Goal: Understand process/instructions: Learn how to perform a task or action

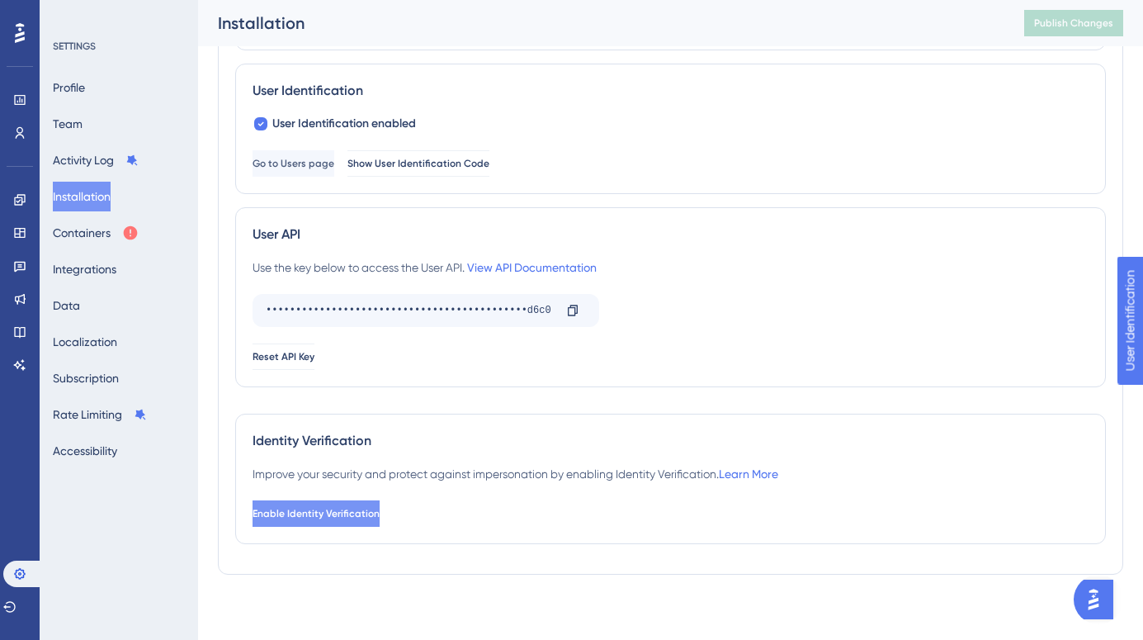
click at [380, 514] on span "Enable Identity Verification" at bounding box center [316, 513] width 127 height 13
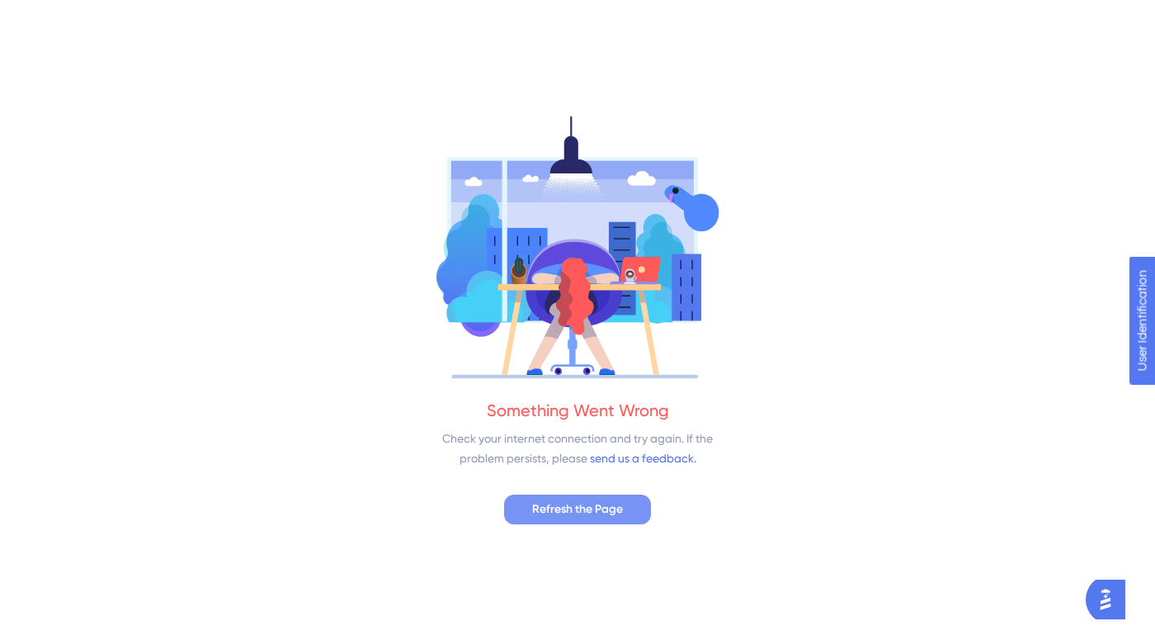
click at [597, 508] on span "Refresh the Page" at bounding box center [577, 509] width 91 height 20
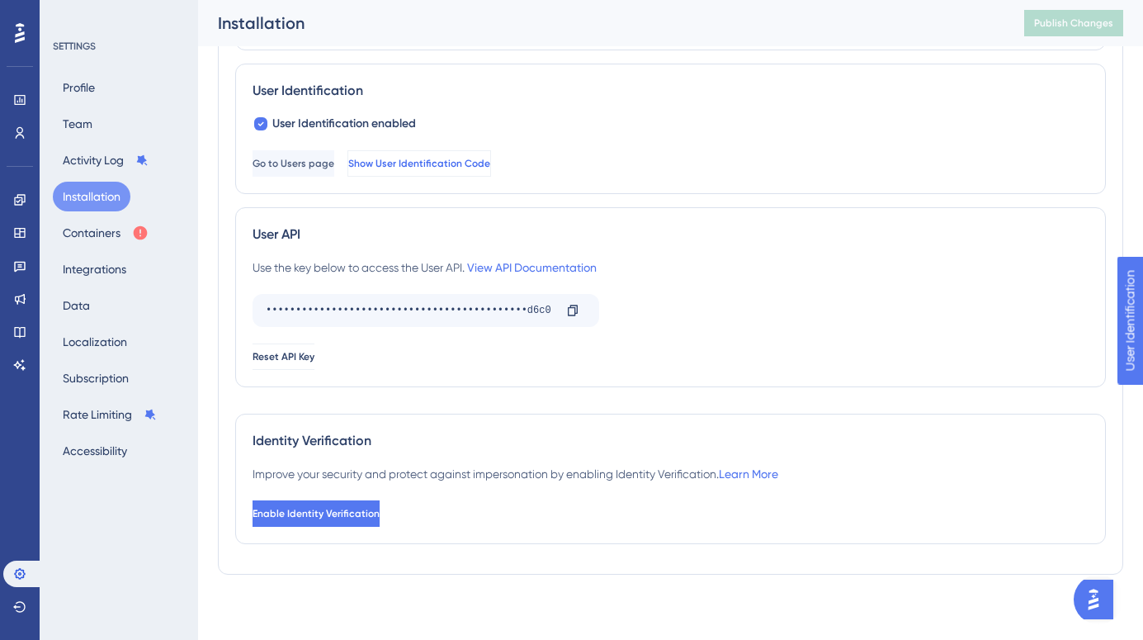
click at [475, 166] on span "Show User Identification Code" at bounding box center [419, 163] width 142 height 13
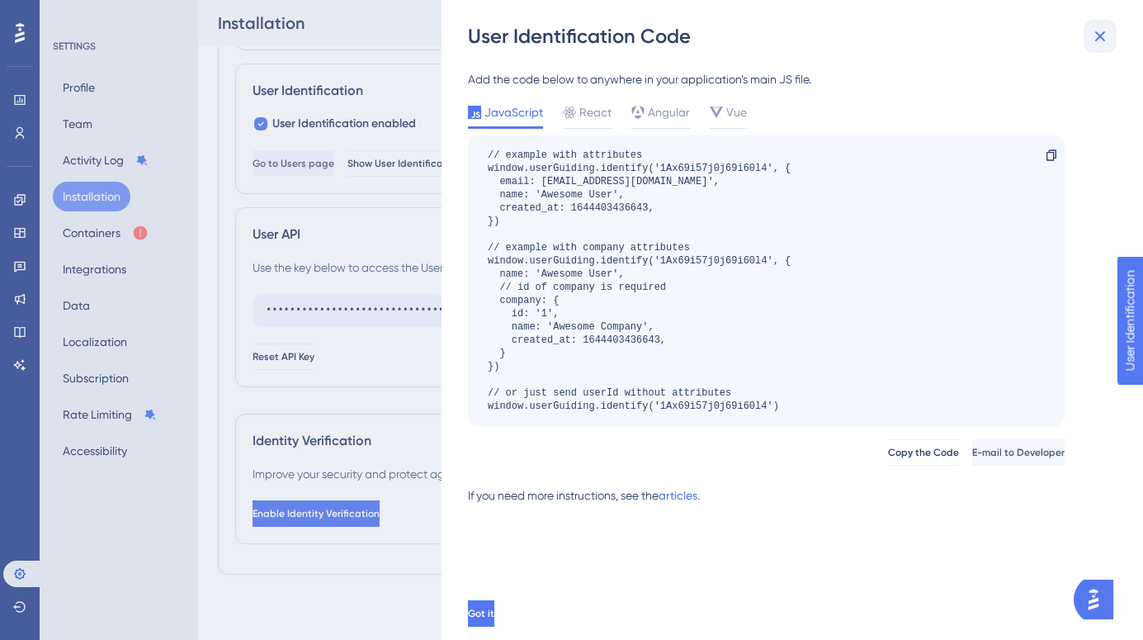
click at [1096, 34] on icon at bounding box center [1100, 36] width 20 height 20
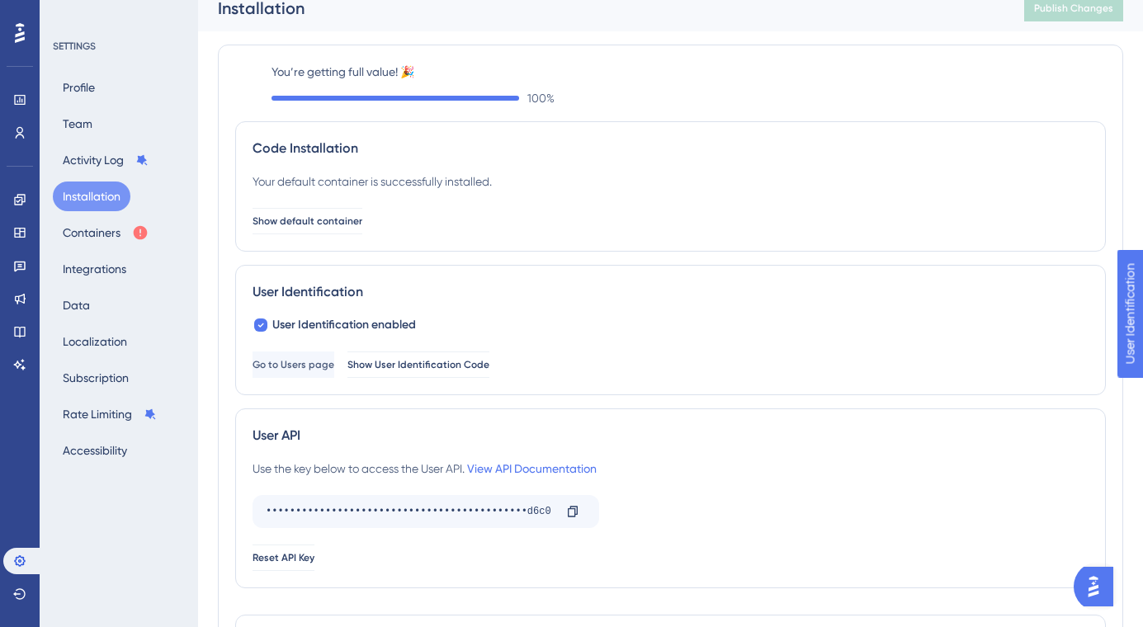
scroll to position [28, 0]
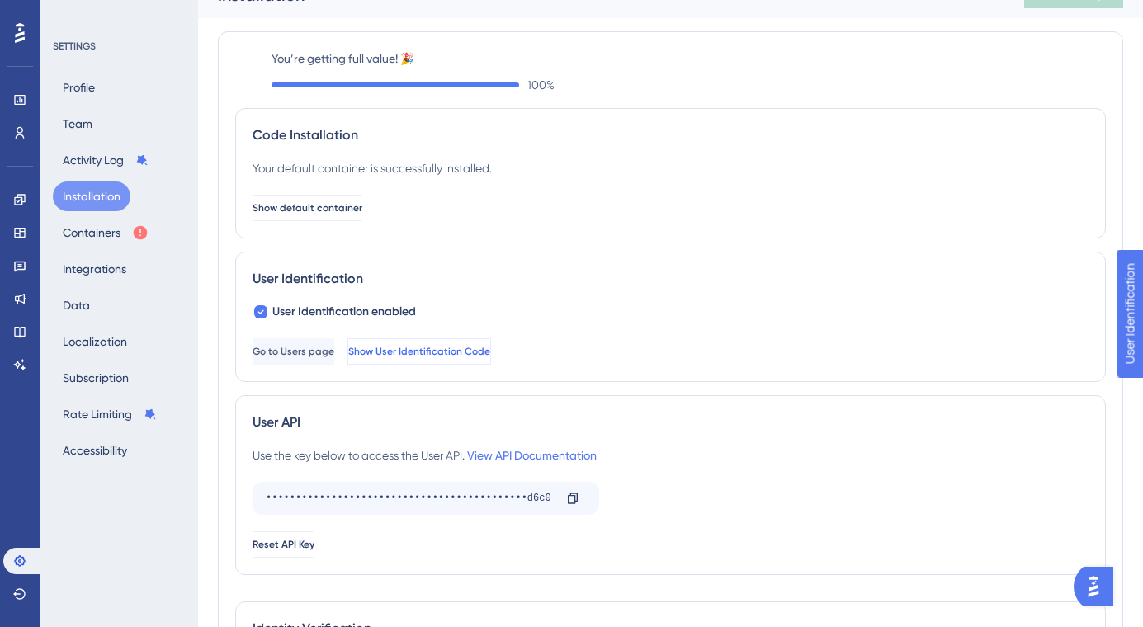
click at [490, 355] on span "Show User Identification Code" at bounding box center [419, 351] width 142 height 13
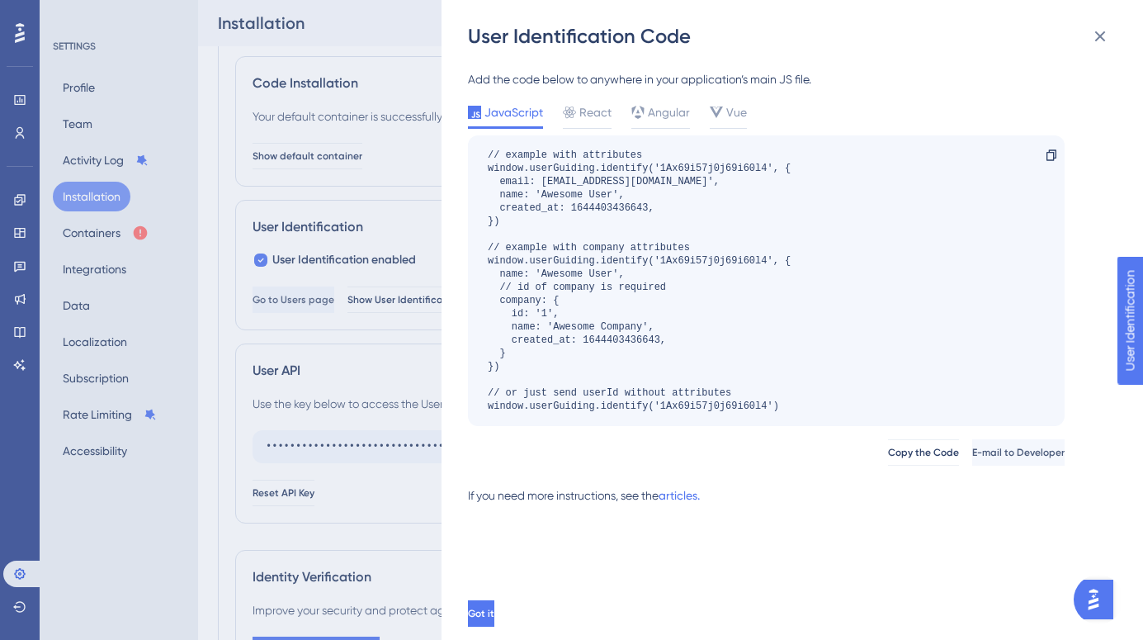
scroll to position [94, 0]
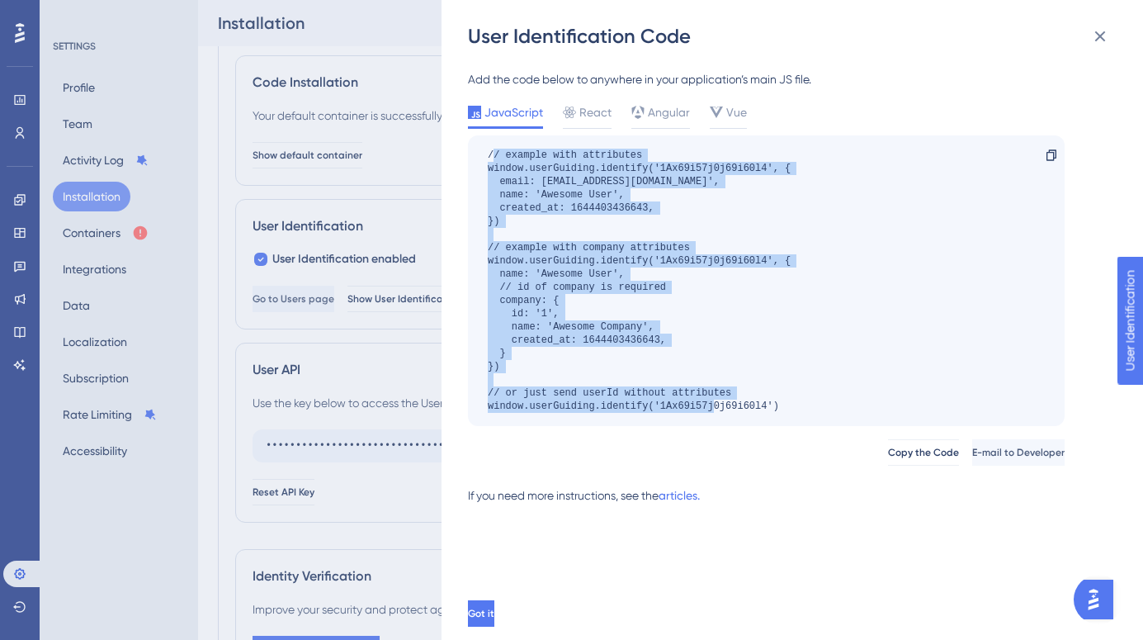
drag, startPoint x: 491, startPoint y: 154, endPoint x: 834, endPoint y: 422, distance: 435.1
click at [834, 422] on div "// example with attributes window.userGuiding.identify('1Ax69i57j0j69i60l4', { …" at bounding box center [766, 280] width 597 height 290
click at [1103, 50] on button at bounding box center [1100, 36] width 33 height 33
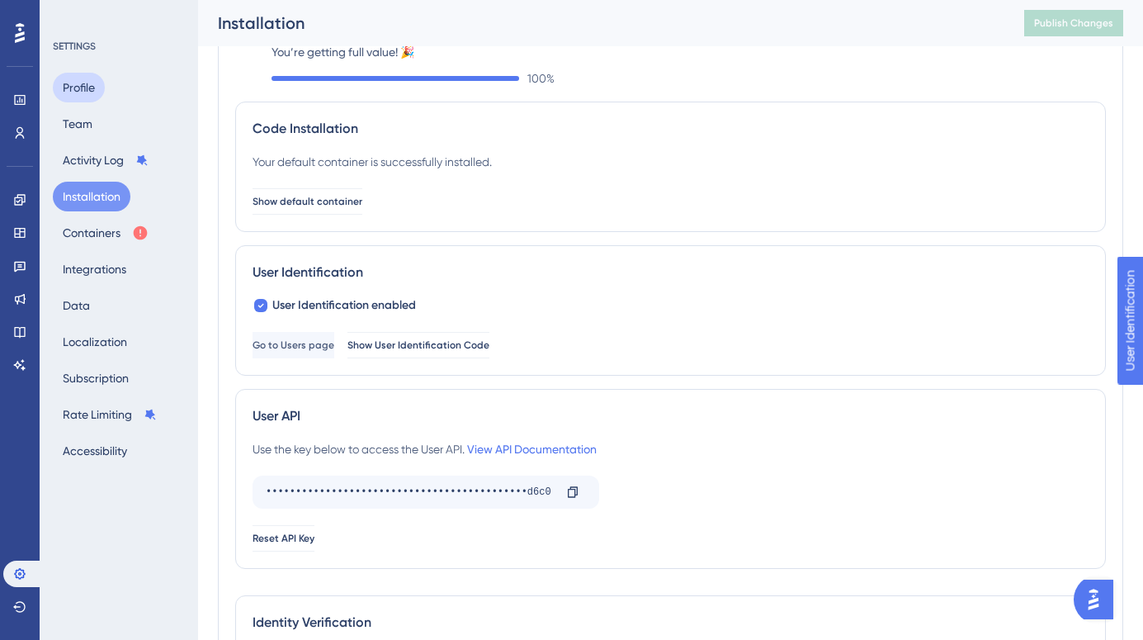
scroll to position [49, 0]
click at [491, 354] on button "Show User Identification Code" at bounding box center [419, 344] width 144 height 26
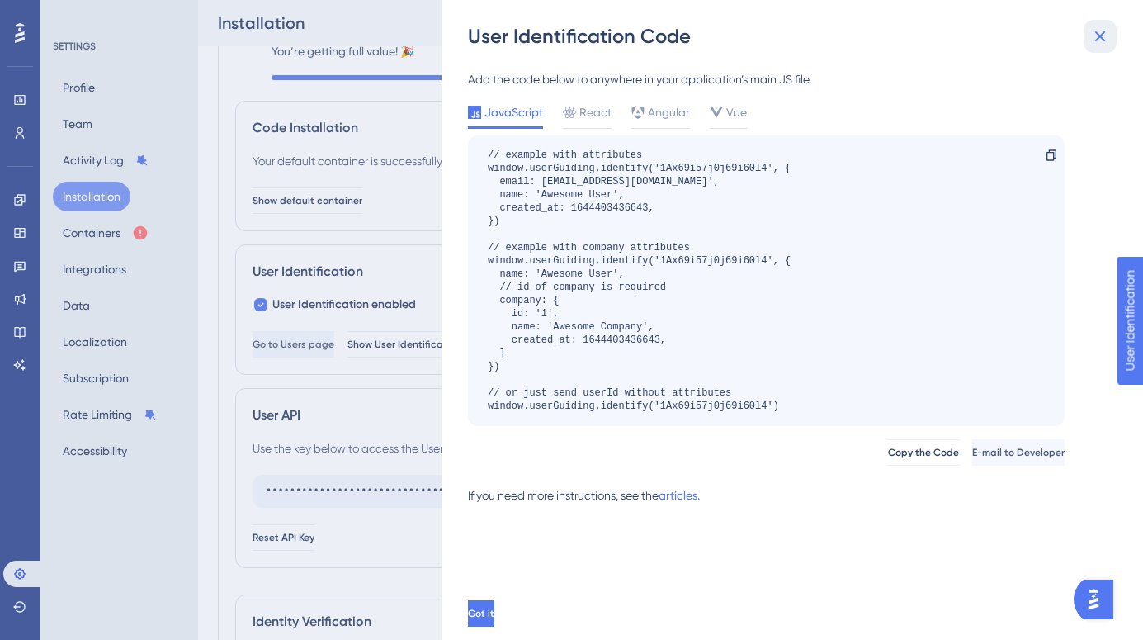
click at [1105, 31] on icon at bounding box center [1100, 36] width 20 height 20
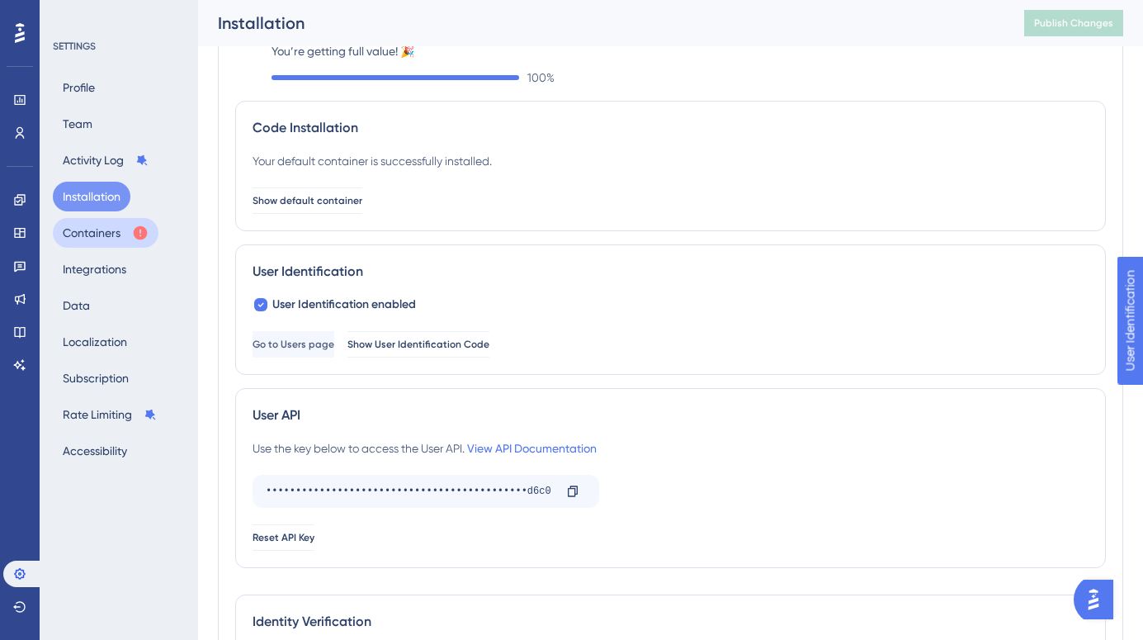
click at [106, 228] on button "Containers" at bounding box center [106, 233] width 106 height 30
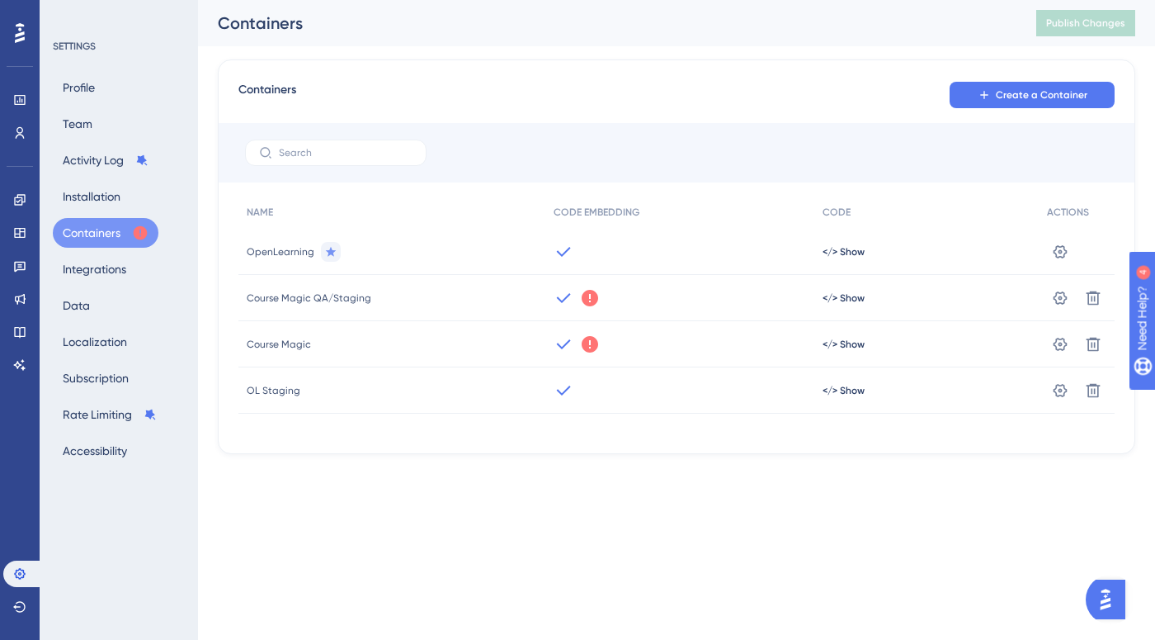
click at [592, 301] on icon at bounding box center [590, 298] width 17 height 17
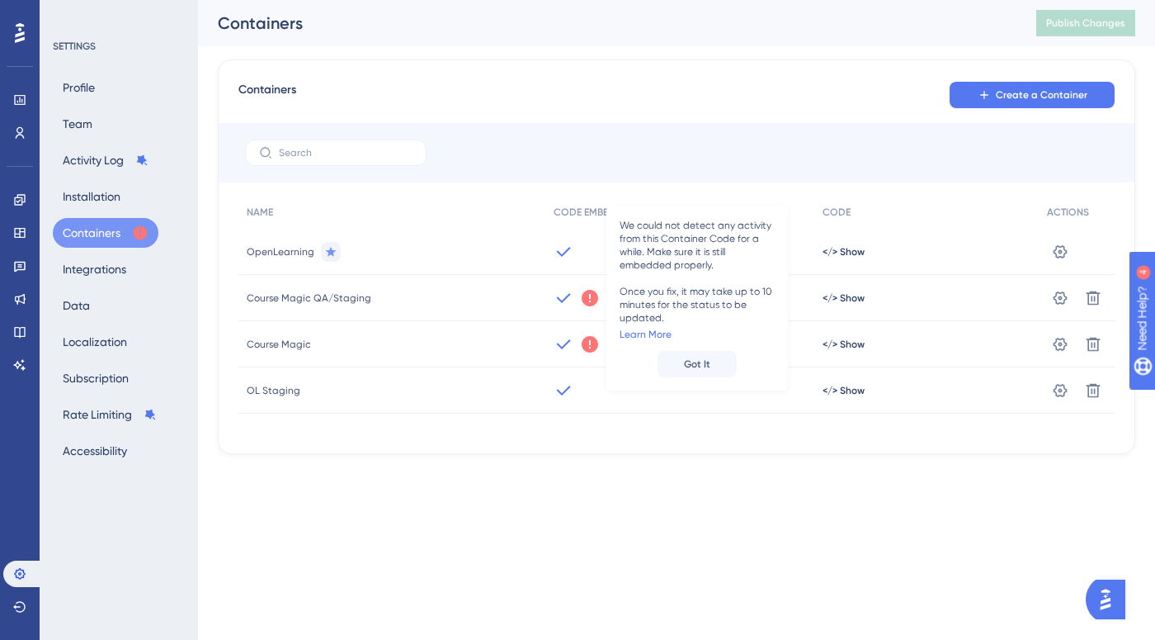
click at [591, 347] on icon at bounding box center [590, 344] width 17 height 17
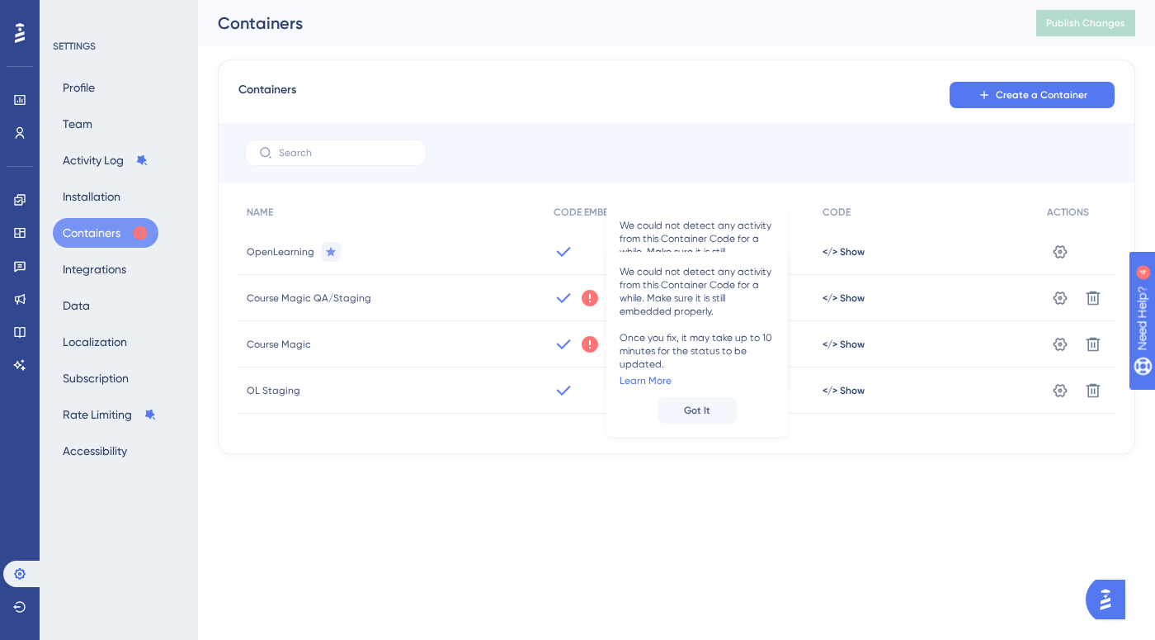
click at [635, 112] on div "Containers Create a Container NAME CODE EMBEDDING CODE ACTIONS OpenLearning </>…" at bounding box center [677, 256] width 918 height 394
